Goal: Task Accomplishment & Management: Manage account settings

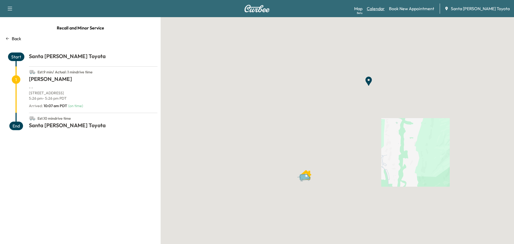
click at [382, 7] on link "Calendar" at bounding box center [376, 8] width 18 height 6
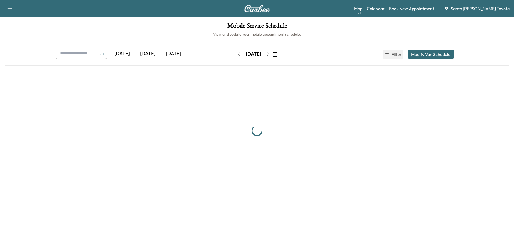
click at [270, 53] on icon "button" at bounding box center [268, 54] width 4 height 4
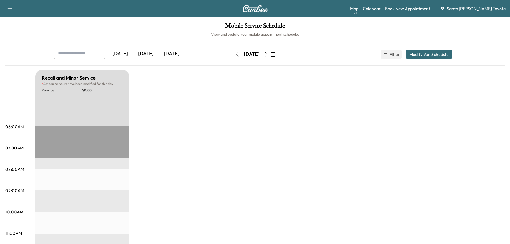
click at [268, 55] on icon "button" at bounding box center [266, 54] width 4 height 4
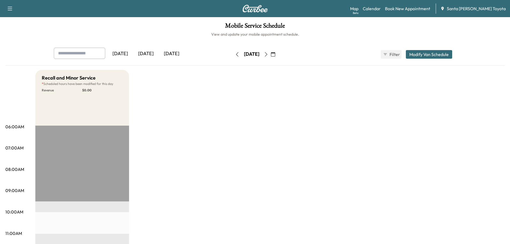
click at [268, 55] on icon "button" at bounding box center [266, 54] width 4 height 4
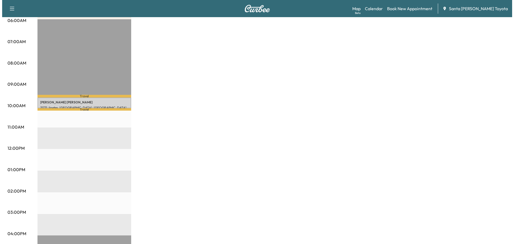
scroll to position [107, 0]
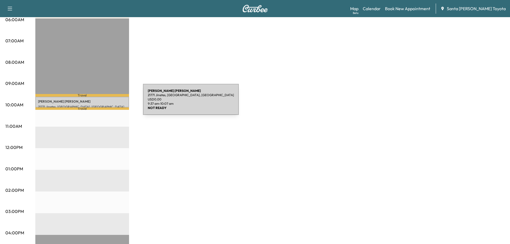
click at [101, 101] on p "[PERSON_NAME]" at bounding box center [82, 101] width 88 height 4
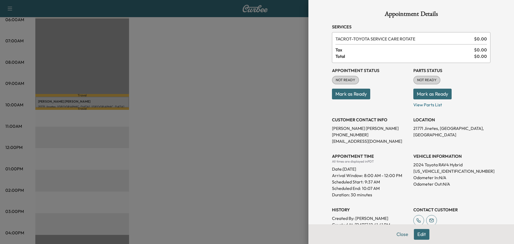
click at [436, 171] on p "[US_VEHICLE_IDENTIFICATION_NUMBER]" at bounding box center [451, 171] width 77 height 6
copy p "[US_VEHICLE_IDENTIFICATION_NUMBER]"
click at [417, 234] on button "Edit" at bounding box center [422, 234] width 16 height 11
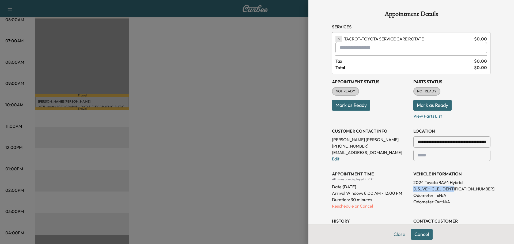
click at [337, 39] on icon "button" at bounding box center [339, 39] width 4 height 4
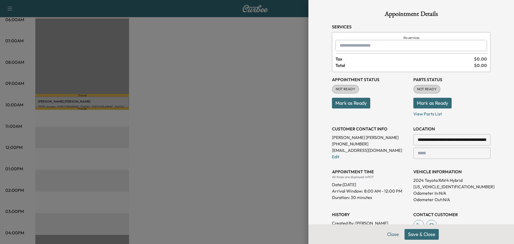
click at [344, 46] on input "text" at bounding box center [410, 45] width 151 height 11
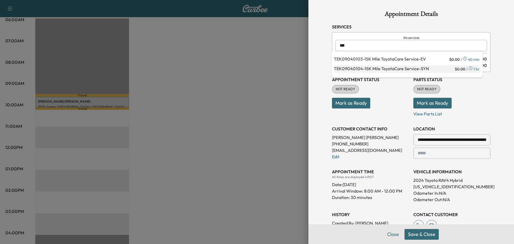
click at [382, 68] on p "TEK09040104 - 15K Mile ToyotaCare Service-SYN" at bounding box center [394, 68] width 120 height 7
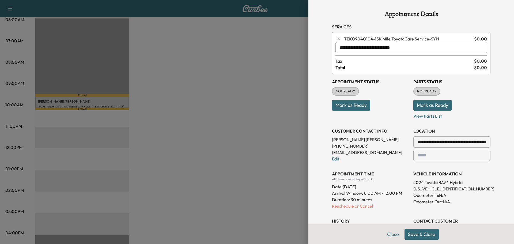
scroll to position [100, 0]
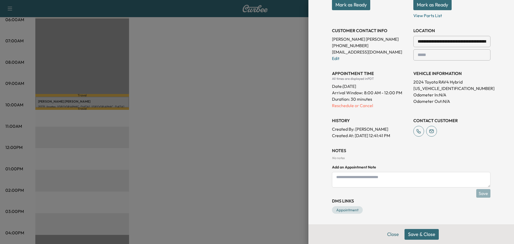
type input "**********"
click at [424, 235] on button "Save & Close" at bounding box center [421, 234] width 34 height 11
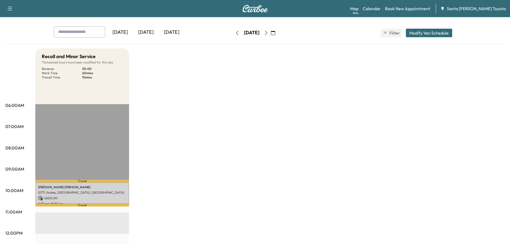
scroll to position [0, 0]
